Goal: Use online tool/utility: Utilize a website feature to perform a specific function

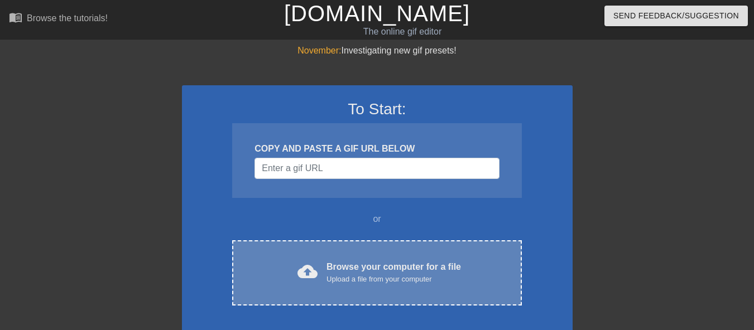
click at [349, 263] on div "Browse your computer for a file Upload a file from your computer" at bounding box center [394, 273] width 135 height 25
click at [345, 270] on div "Browse your computer for a file Upload a file from your computer" at bounding box center [394, 273] width 135 height 25
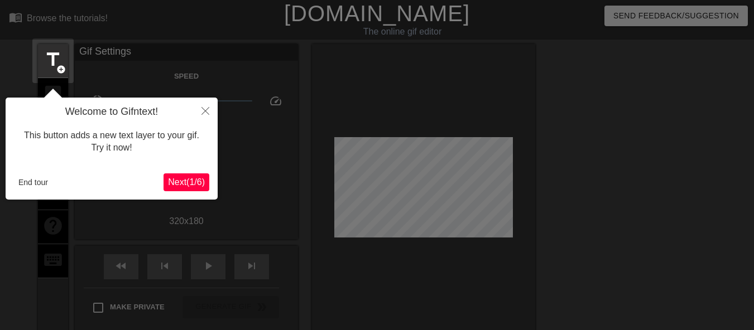
scroll to position [27, 0]
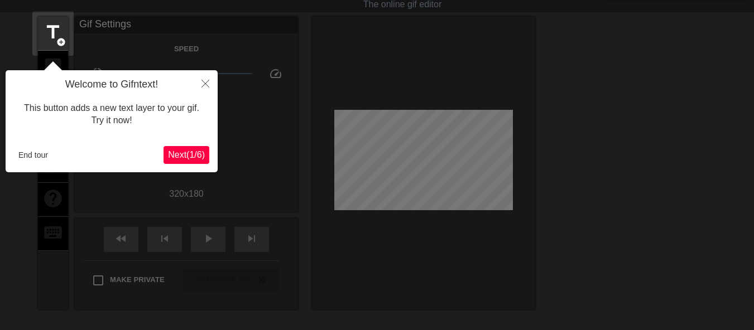
click at [177, 155] on span "Next ( 1 / 6 )" at bounding box center [186, 154] width 37 height 9
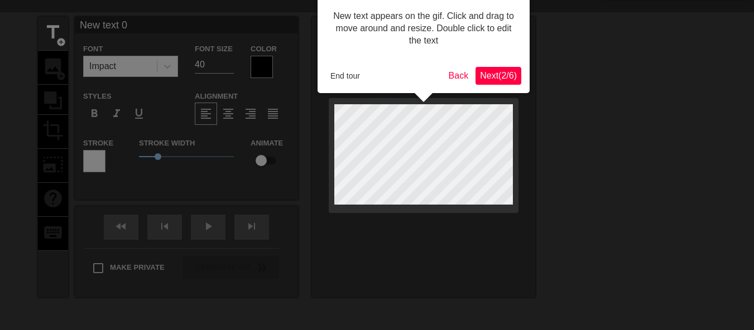
scroll to position [0, 0]
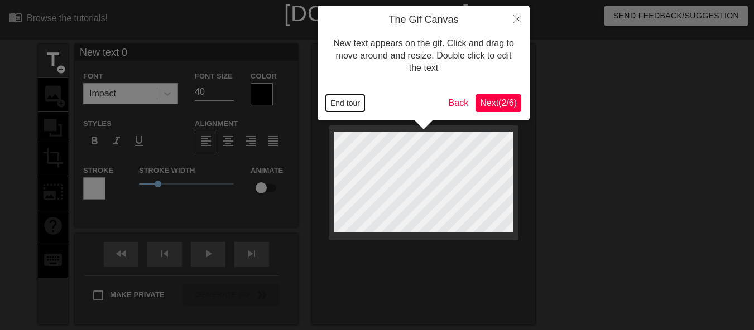
click at [354, 104] on button "End tour" at bounding box center [345, 103] width 39 height 17
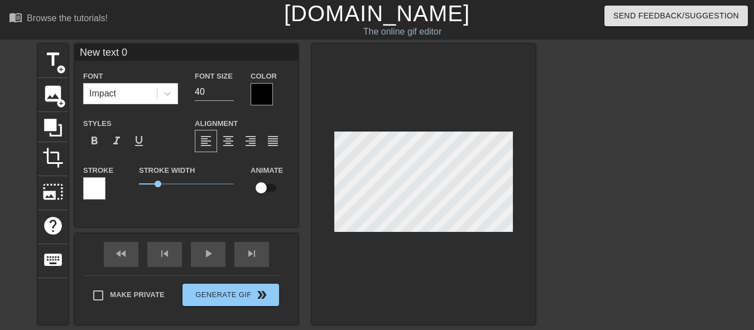
click at [135, 54] on input "New text 0" at bounding box center [186, 52] width 223 height 17
type input "We got a letter from twilight"
click at [208, 99] on input "40" at bounding box center [214, 92] width 39 height 18
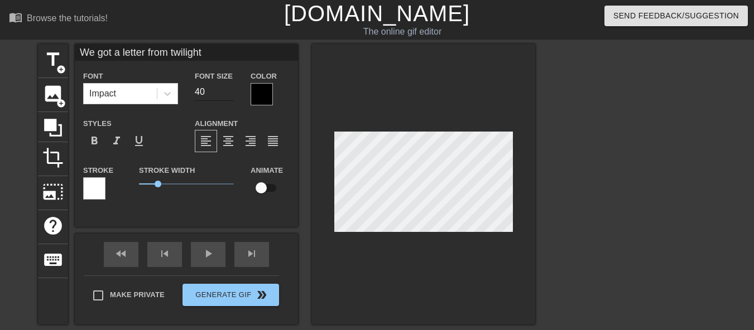
click at [208, 99] on input "40" at bounding box center [214, 92] width 39 height 18
click at [231, 95] on input "31" at bounding box center [214, 92] width 39 height 18
click at [231, 95] on input "30" at bounding box center [214, 92] width 39 height 18
click at [231, 95] on input "29" at bounding box center [214, 92] width 39 height 18
click at [231, 95] on input "28" at bounding box center [214, 92] width 39 height 18
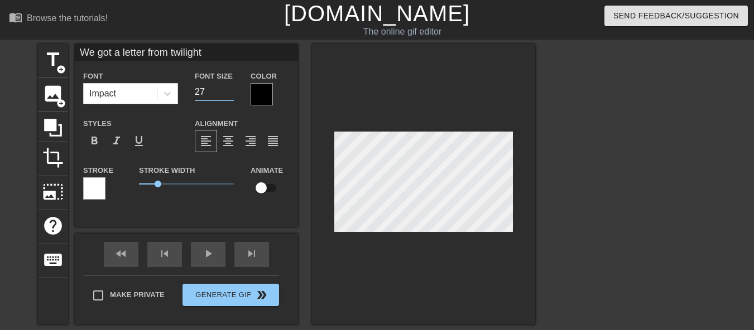
click at [231, 95] on input "27" at bounding box center [214, 92] width 39 height 18
click at [231, 95] on input "26" at bounding box center [214, 92] width 39 height 18
type input "25"
click at [231, 95] on input "25" at bounding box center [214, 92] width 39 height 18
click at [210, 253] on div "play_arrow" at bounding box center [208, 254] width 35 height 25
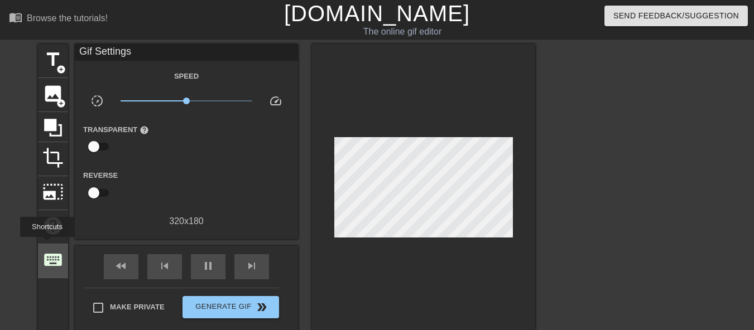
click at [46, 258] on span "keyboard" at bounding box center [52, 259] width 21 height 21
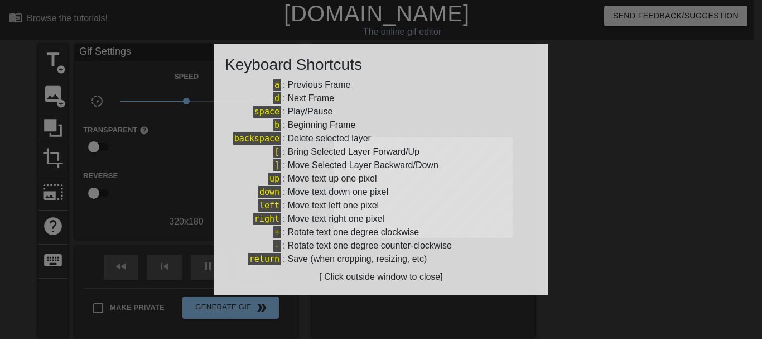
click at [49, 192] on div at bounding box center [381, 169] width 762 height 339
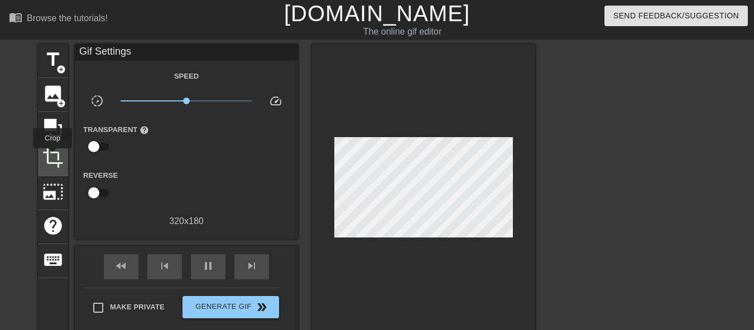
click at [52, 155] on span "crop" at bounding box center [52, 157] width 21 height 21
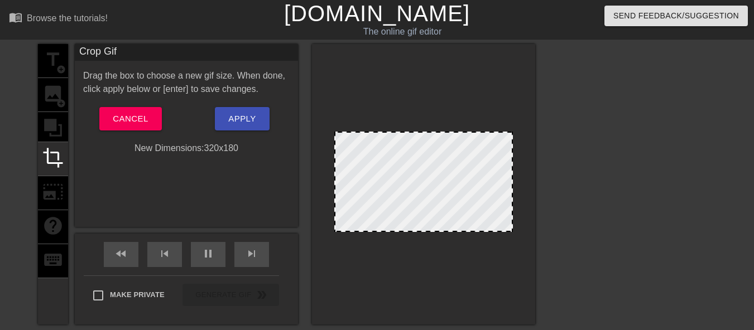
click at [50, 128] on div "title add_circle image add_circle crop photo_size_select_large help keyboard" at bounding box center [53, 184] width 30 height 281
click at [49, 89] on div "title add_circle image add_circle crop photo_size_select_large help keyboard" at bounding box center [53, 184] width 30 height 281
click at [117, 113] on span "Cancel" at bounding box center [130, 119] width 35 height 15
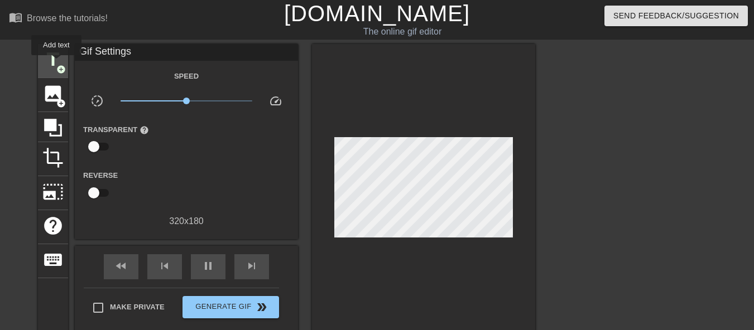
click at [56, 62] on span "title" at bounding box center [52, 59] width 21 height 21
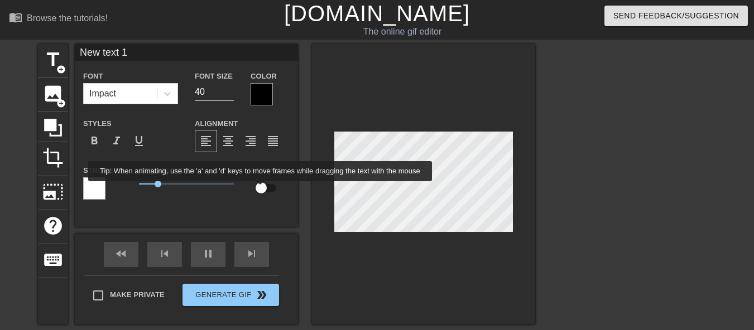
type input "130"
click at [261, 189] on input "checkbox" at bounding box center [261, 187] width 64 height 21
checkbox input "true"
type input "120"
click at [268, 189] on input "checkbox" at bounding box center [272, 187] width 64 height 21
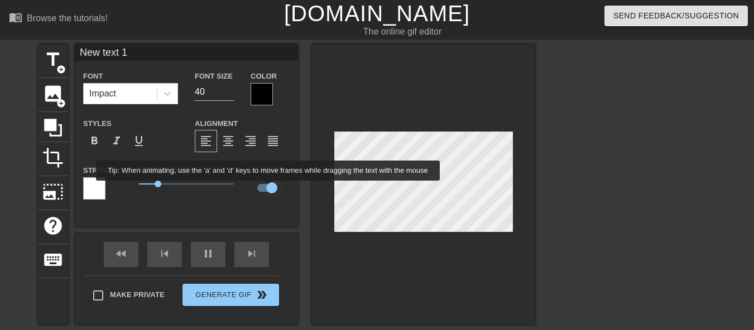
checkbox input "false"
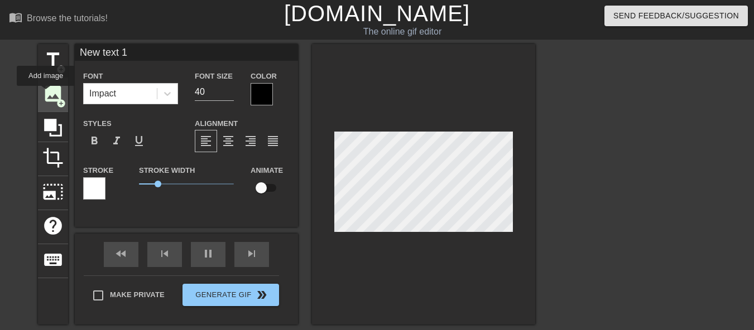
click at [46, 94] on span "image" at bounding box center [52, 93] width 21 height 21
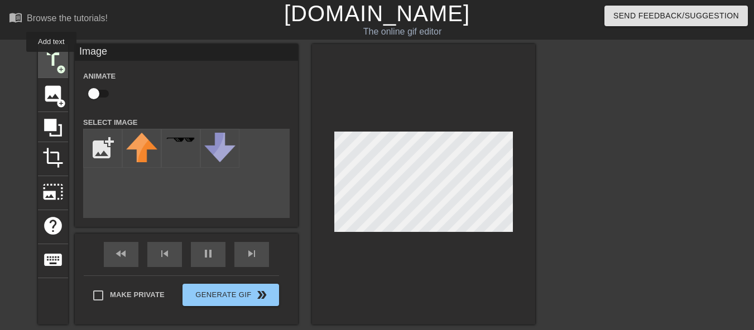
click at [51, 59] on span "title" at bounding box center [52, 59] width 21 height 21
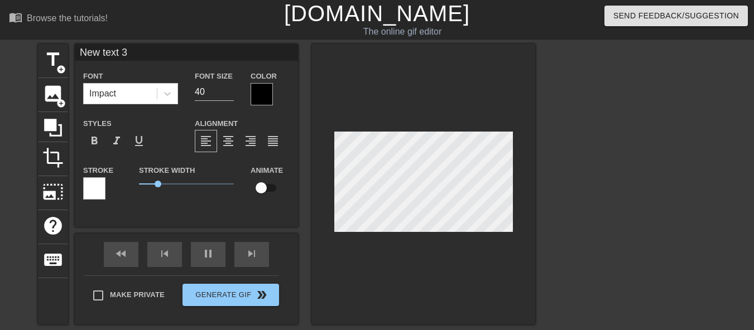
type input "120"
